Goal: Find specific page/section: Find specific page/section

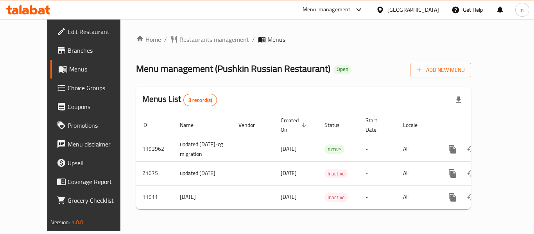
click at [361, 9] on icon at bounding box center [358, 9] width 5 height 3
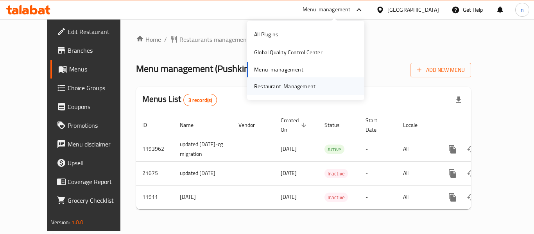
click at [309, 84] on div "Restaurant-Management" at bounding box center [284, 86] width 61 height 9
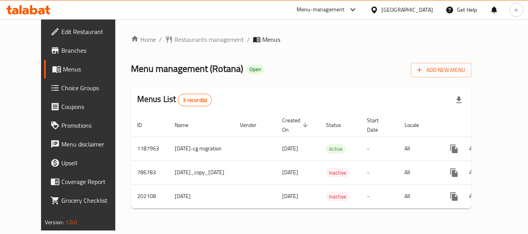
click at [378, 10] on icon at bounding box center [374, 10] width 8 height 8
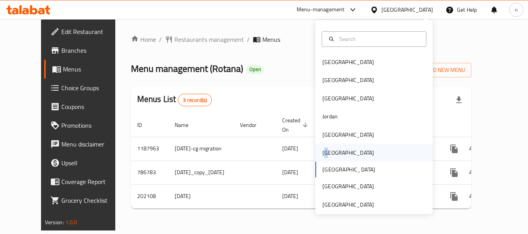
click at [323, 156] on div "Oman" at bounding box center [348, 152] width 52 height 9
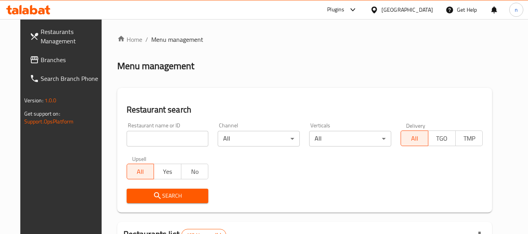
click at [357, 8] on icon at bounding box center [352, 9] width 9 height 9
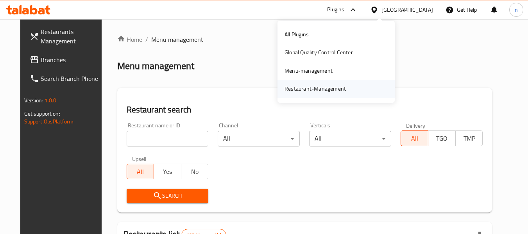
click at [330, 87] on div "Restaurant-Management" at bounding box center [314, 88] width 61 height 9
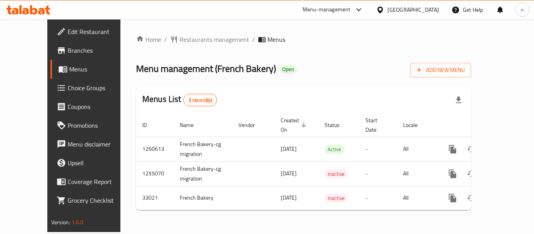
click at [363, 10] on icon at bounding box center [358, 9] width 9 height 9
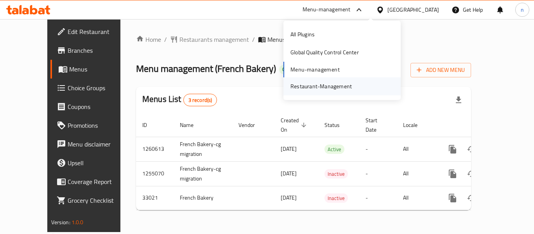
click at [317, 86] on div "Restaurant-Management" at bounding box center [320, 86] width 61 height 9
